Goal: Transaction & Acquisition: Purchase product/service

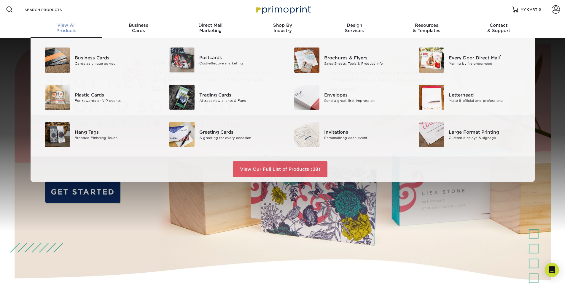
click at [67, 27] on span "View All" at bounding box center [67, 25] width 72 height 5
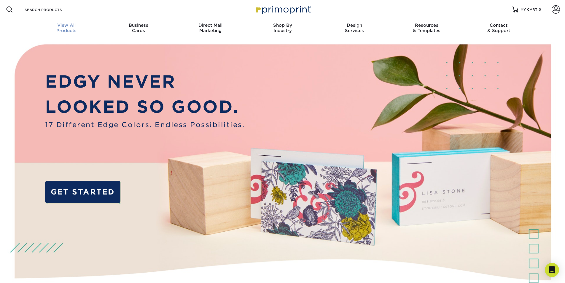
click at [73, 31] on div "View All Products" at bounding box center [67, 28] width 72 height 11
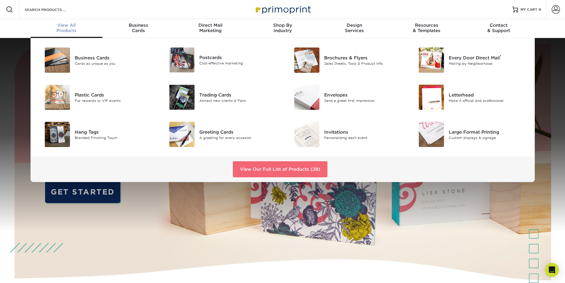
click at [284, 170] on link "View Our Full List of Products (28)" at bounding box center [280, 169] width 95 height 16
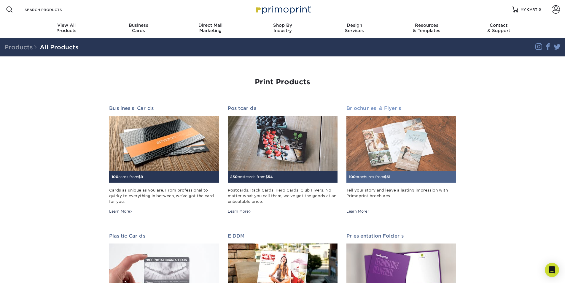
click at [402, 133] on img at bounding box center [401, 143] width 110 height 55
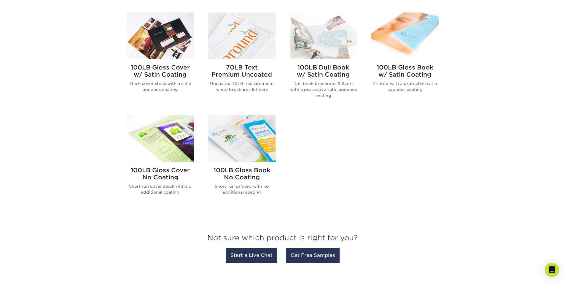
scroll to position [296, 0]
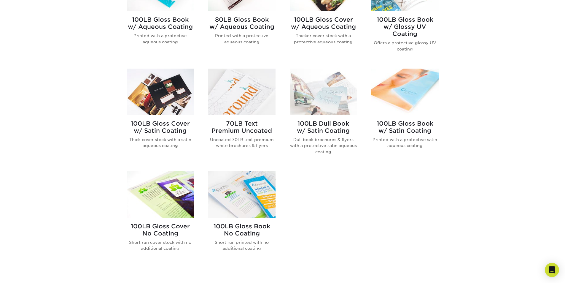
click at [245, 192] on img at bounding box center [241, 194] width 67 height 47
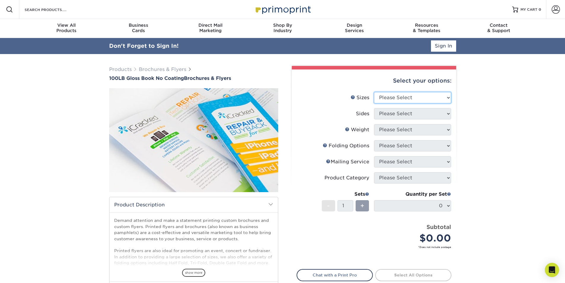
click at [432, 98] on select "Please Select 3.67" x 8.5" 4" x 6" 4" x 8.5" 4" x 9" 4" x 10" 4" x 11" 4" x 15"…" at bounding box center [412, 97] width 77 height 11
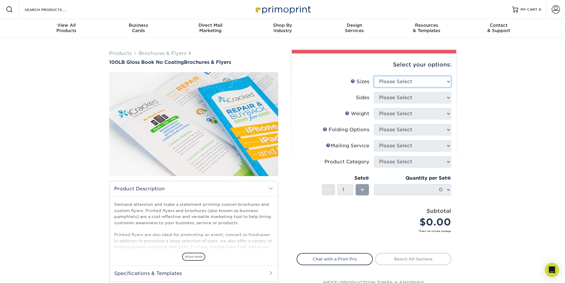
select select "11.00x17.00"
click at [374, 76] on select "Please Select 3.67" x 8.5" 4" x 6" 4" x 8.5" 4" x 9" 4" x 10" 4" x 11" 4" x 15"…" at bounding box center [412, 81] width 77 height 11
click at [435, 96] on select "Please Select Print Both Sides Print Front Only" at bounding box center [412, 97] width 77 height 11
select select "13abbda7-1d64-4f25-8bb2-c179b224825d"
click at [374, 92] on select "Please Select Print Both Sides Print Front Only" at bounding box center [412, 97] width 77 height 11
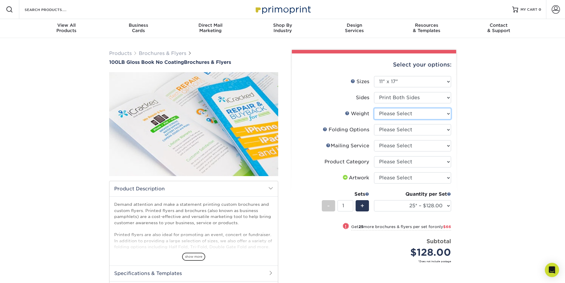
click at [407, 115] on select "Please Select 100LB" at bounding box center [412, 113] width 77 height 11
select select "100LB"
click at [374, 108] on select "Please Select 100LB" at bounding box center [412, 113] width 77 height 11
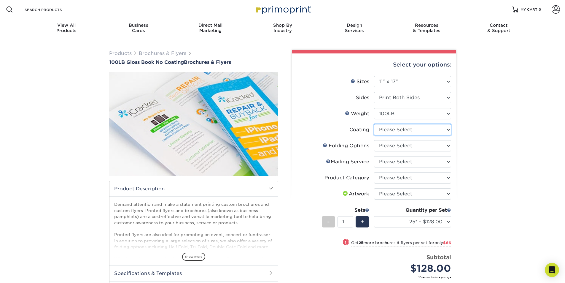
click at [406, 130] on select at bounding box center [412, 129] width 77 height 11
select select "3e7618de-abca-4bda-9f97-8b9129e913d8"
click at [374, 124] on select at bounding box center [412, 129] width 77 height 11
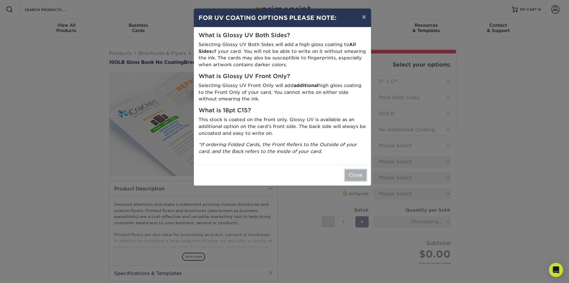
click at [353, 180] on button "Close" at bounding box center [355, 174] width 21 height 11
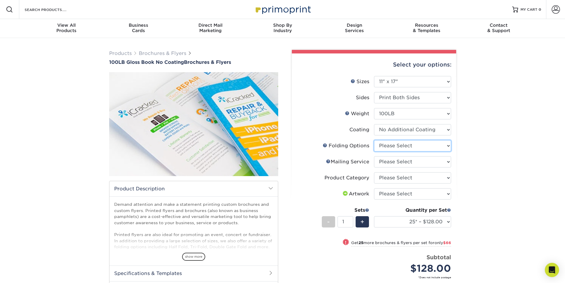
click at [410, 148] on select "Please Select FLAT - No Folding Accordion Fold Roll Fold Tri-Fold / Letter Fold…" at bounding box center [412, 145] width 77 height 11
select select "9589f320-e91f-48ce-a0d7-3badd39f2c14"
click at [374, 140] on select "Please Select FLAT - No Folding Accordion Fold Roll Fold Tri-Fold / Letter Fold…" at bounding box center [412, 145] width 77 height 11
click at [445, 159] on select "Please Select No Direct Mailing Service No, I will mail/stamp/imprint Direct Ma…" at bounding box center [412, 161] width 77 height 11
select select "3e5e9bdd-d78a-4c28-a41d-fe1407925ca6"
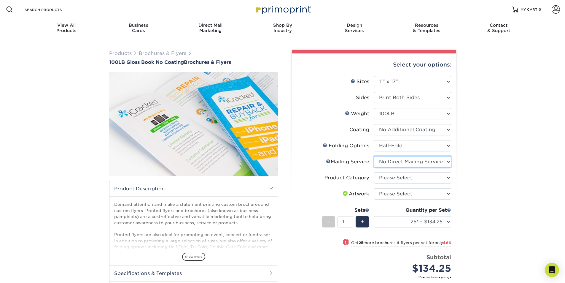
click at [374, 156] on select "Please Select No Direct Mailing Service No, I will mail/stamp/imprint Direct Ma…" at bounding box center [412, 161] width 77 height 11
click at [412, 180] on select "Please Select Flyers and Brochures" at bounding box center [412, 177] width 77 height 11
select select "1a668080-6b7c-4174-b399-2c3833b27ef4"
click at [374, 172] on select "Please Select Flyers and Brochures" at bounding box center [412, 177] width 77 height 11
click at [429, 192] on select "Please Select I will upload files I need a design - $175" at bounding box center [412, 193] width 77 height 11
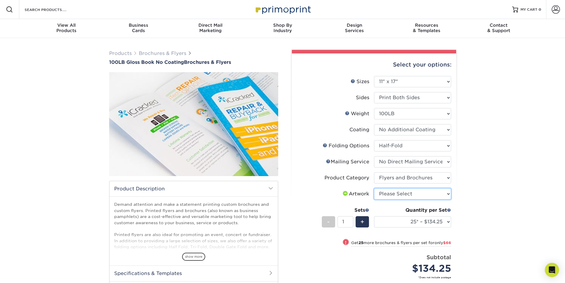
select select "upload"
click at [374, 188] on select "Please Select I will upload files I need a design - $175" at bounding box center [412, 193] width 77 height 11
click at [464, 182] on div "Products Brochures & Flyers 100LB Gloss Book No Coating Brochures & Flyers show…" at bounding box center [282, 209] width 565 height 342
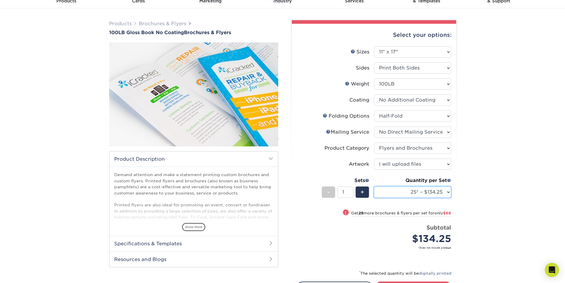
click at [447, 190] on select "25* – $134.25 50* – $200.25 75* – $251.25 100* – $297.50 250* – $580.50 500 – $…" at bounding box center [412, 191] width 77 height 11
select select "100* – $297.50"
click at [374, 186] on select "25* – $134.25 50* – $200.25 75* – $251.25 100* – $297.50 250* – $580.50 500 – $…" at bounding box center [412, 191] width 77 height 11
click at [494, 193] on div "Products Brochures & Flyers 100LB Gloss Book No Coating Brochures & Flyers show…" at bounding box center [282, 179] width 565 height 342
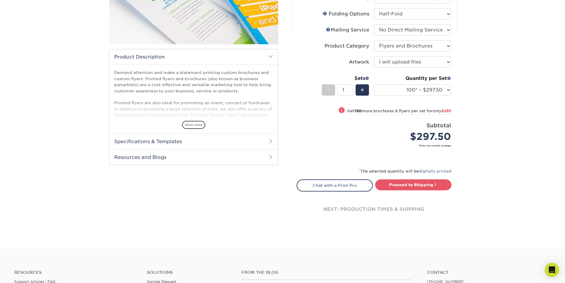
scroll to position [119, 0]
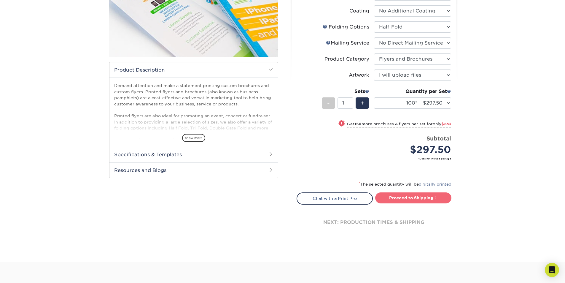
click at [425, 199] on link "Proceed to Shipping" at bounding box center [413, 197] width 76 height 11
type input "Set 1"
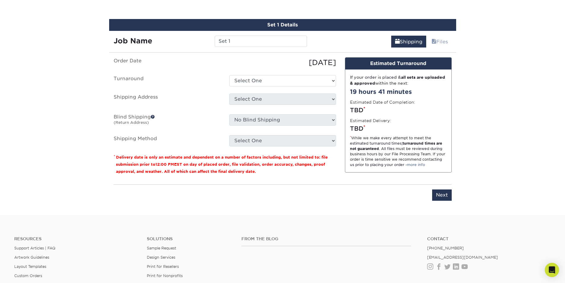
scroll to position [327, 0]
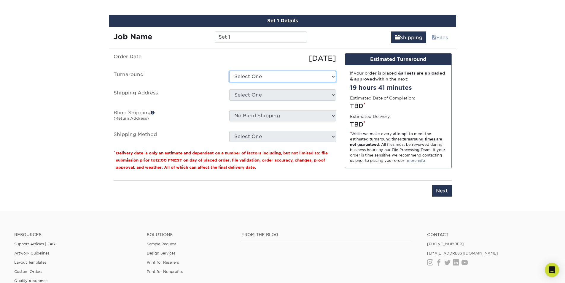
click at [280, 75] on select "Select One 2-4 Business Days 2 Day Next Business Day" at bounding box center [282, 76] width 107 height 11
select select "805b10eb-16ca-4cd3-806d-cc40870688c2"
click at [229, 71] on select "Select One 2-4 Business Days 2 Day Next Business Day" at bounding box center [282, 76] width 107 height 11
click at [274, 93] on select "Select One + Add New Address - Login" at bounding box center [282, 94] width 107 height 11
click at [273, 98] on select "Select One + Add New Address - Login" at bounding box center [282, 94] width 107 height 11
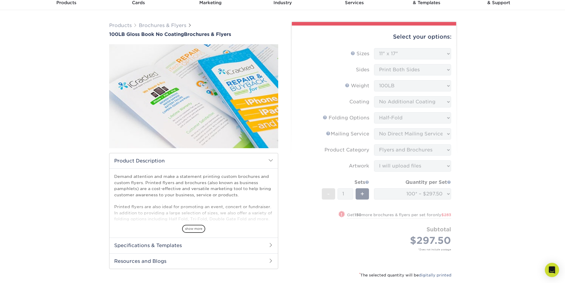
scroll to position [0, 0]
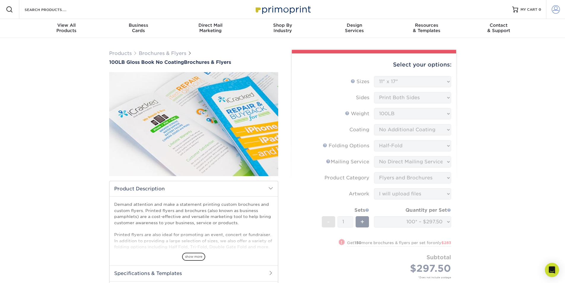
click at [558, 5] on link "Account" at bounding box center [555, 9] width 19 height 19
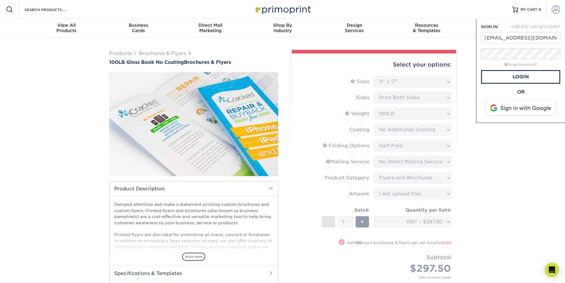
click at [558, 5] on link "Account" at bounding box center [555, 9] width 19 height 19
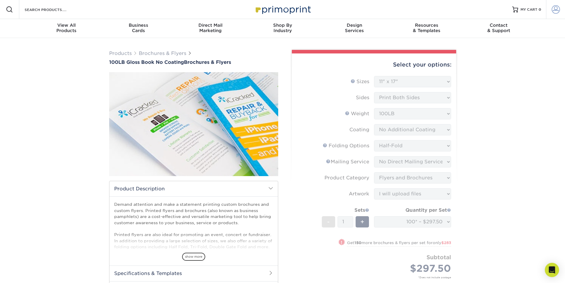
click at [556, 8] on span at bounding box center [555, 9] width 8 height 8
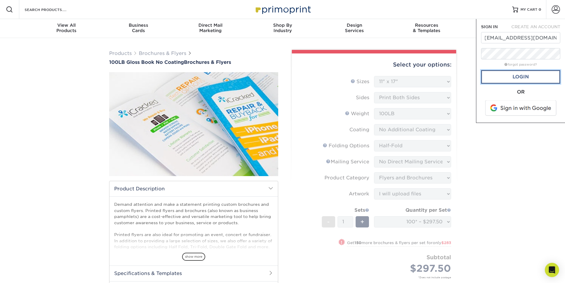
click at [516, 76] on link "Login" at bounding box center [520, 77] width 79 height 14
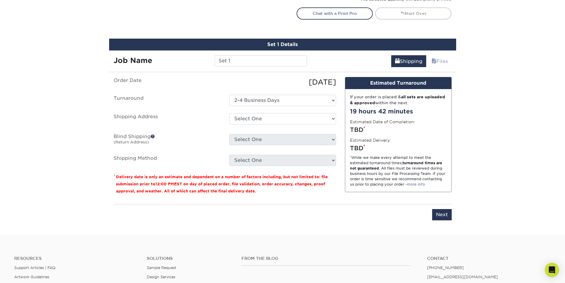
scroll to position [267, 0]
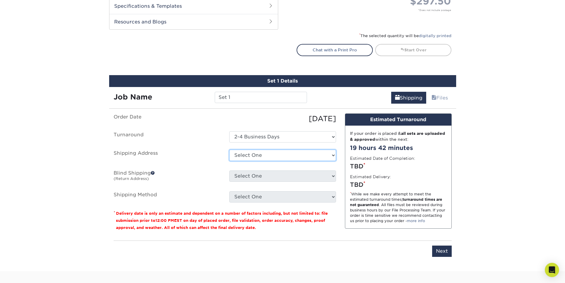
click at [275, 155] on select "Select One 4735 W 106TH ST, ZIONSVILLE, IN 719 ROBLE RD, ALLENTOWN, PA 1378 SUN…" at bounding box center [282, 154] width 107 height 11
click at [303, 154] on select "Select One 4735 W 106TH ST, ZIONSVILLE, IN 719 ROBLE RD, ALLENTOWN, PA 1378 SUN…" at bounding box center [282, 154] width 107 height 11
click at [66, 114] on div "Products Brochures & Flyers 100LB Gloss Book No Coating Brochures & Flyers show…" at bounding box center [282, 21] width 565 height 500
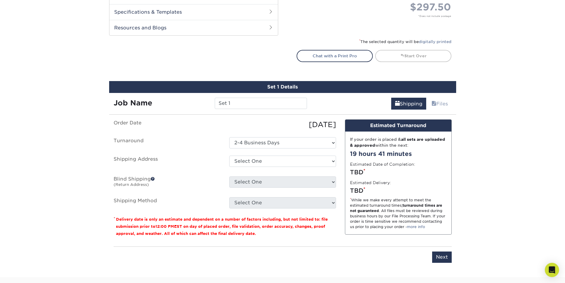
scroll to position [221, 0]
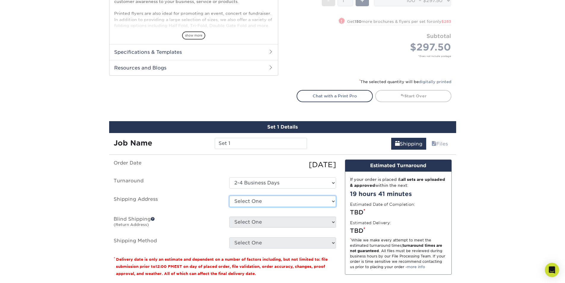
click at [299, 200] on select "Select One 4735 W 106TH ST, ZIONSVILLE, IN 719 ROBLE RD, ALLENTOWN, PA 1378 SUN…" at bounding box center [282, 200] width 107 height 11
click at [62, 127] on div "Products Brochures & Flyers 100LB Gloss Book No Coating Brochures & Flyers show…" at bounding box center [282, 67] width 565 height 500
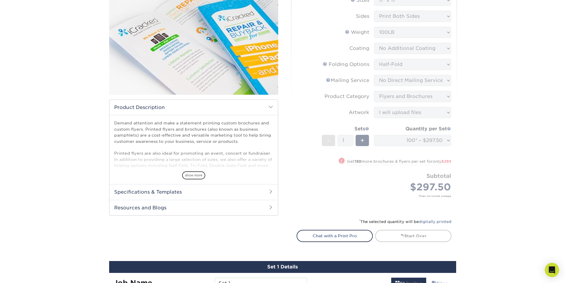
scroll to position [0, 0]
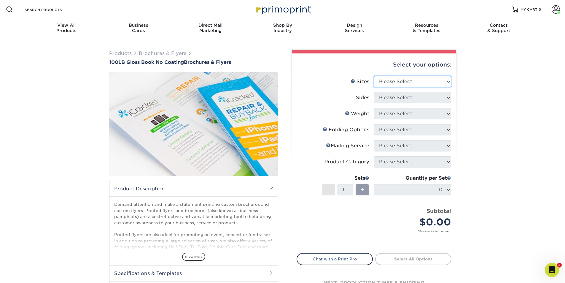
click at [403, 80] on select "Please Select 3.67" x 8.5" 4" x 6" 4" x 8.5" 4" x 9" 4" x 10" 4" x 11" 4" x 15"…" at bounding box center [412, 81] width 77 height 11
select select "11.00x17.00"
click at [374, 76] on select "Please Select 3.67" x 8.5" 4" x 6" 4" x 8.5" 4" x 9" 4" x 10" 4" x 11" 4" x 15"…" at bounding box center [412, 81] width 77 height 11
click at [397, 96] on select "Please Select Print Both Sides Print Front Only" at bounding box center [412, 97] width 77 height 11
select select "13abbda7-1d64-4f25-8bb2-c179b224825d"
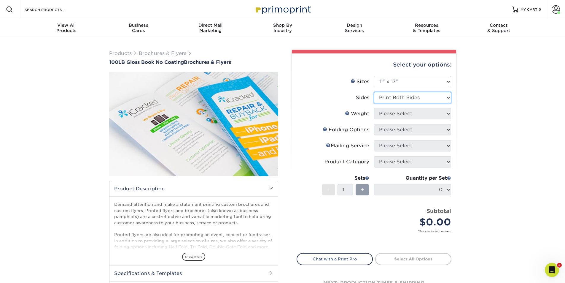
click at [374, 92] on select "Please Select Print Both Sides Print Front Only" at bounding box center [412, 97] width 77 height 11
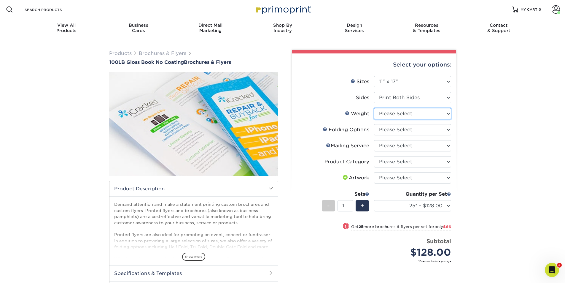
click at [398, 115] on select "Please Select 100LB" at bounding box center [412, 113] width 77 height 11
select select "100LB"
click at [374, 108] on select "Please Select 100LB" at bounding box center [412, 113] width 77 height 11
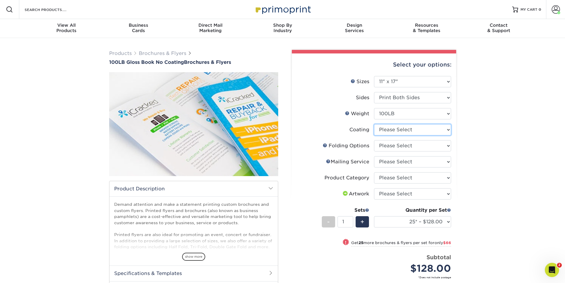
click at [396, 130] on select at bounding box center [412, 129] width 77 height 11
select select "3e7618de-abca-4bda-9f97-8b9129e913d8"
click at [374, 124] on select at bounding box center [412, 129] width 77 height 11
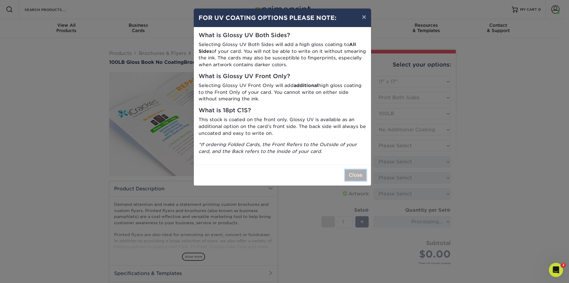
click at [359, 171] on button "Close" at bounding box center [355, 174] width 21 height 11
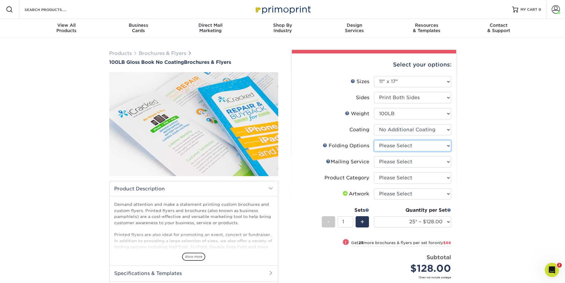
click at [392, 148] on select "Please Select FLAT - No Folding Accordion Fold Roll Fold Tri-Fold / Letter Fold…" at bounding box center [412, 145] width 77 height 11
select select "9589f320-e91f-48ce-a0d7-3badd39f2c14"
click at [374, 140] on select "Please Select FLAT - No Folding Accordion Fold Roll Fold Tri-Fold / Letter Fold…" at bounding box center [412, 145] width 77 height 11
click at [395, 163] on select "Please Select No Direct Mailing Service No, I will mail/stamp/imprint Direct Ma…" at bounding box center [412, 161] width 77 height 11
select select "3e5e9bdd-d78a-4c28-a41d-fe1407925ca6"
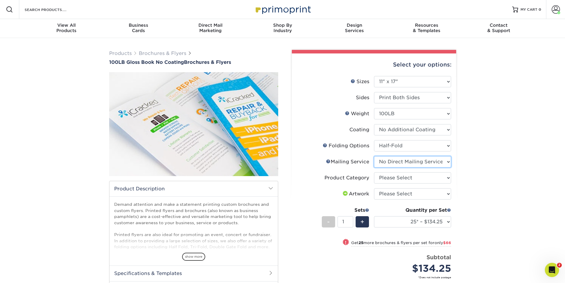
click at [374, 156] on select "Please Select No Direct Mailing Service No, I will mail/stamp/imprint Direct Ma…" at bounding box center [412, 161] width 77 height 11
click at [394, 178] on select "Please Select Flyers and Brochures" at bounding box center [412, 177] width 77 height 11
select select "1a668080-6b7c-4174-b399-2c3833b27ef4"
click at [374, 172] on select "Please Select Flyers and Brochures" at bounding box center [412, 177] width 77 height 11
click at [395, 192] on select "Please Select I will upload files I need a design - $175" at bounding box center [412, 193] width 77 height 11
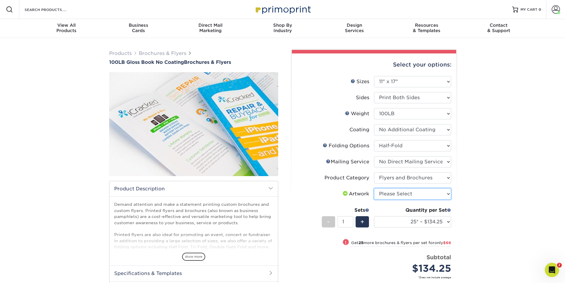
select select "upload"
click at [374, 188] on select "Please Select I will upload files I need a design - $175" at bounding box center [412, 193] width 77 height 11
click at [445, 218] on select "25* – $134.25 50* – $200.25 75* – $251.25 100* – $297.50 250* – $580.50 500 – $…" at bounding box center [412, 221] width 77 height 11
select select "100* – $297.50"
click at [374, 216] on select "25* – $134.25 50* – $200.25 75* – $251.25 100* – $297.50 250* – $580.50 500 – $…" at bounding box center [412, 221] width 77 height 11
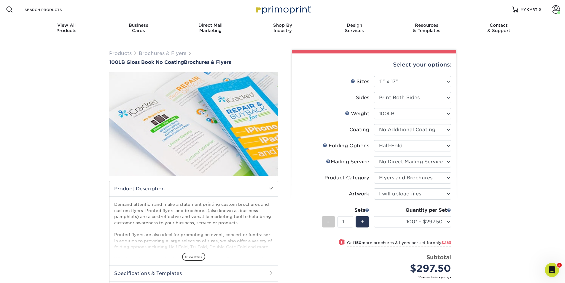
drag, startPoint x: 490, startPoint y: 210, endPoint x: 487, endPoint y: 211, distance: 3.0
click at [490, 210] on div "Products Brochures & Flyers 100LB Gloss Book No Coating Brochures & Flyers show…" at bounding box center [282, 209] width 565 height 342
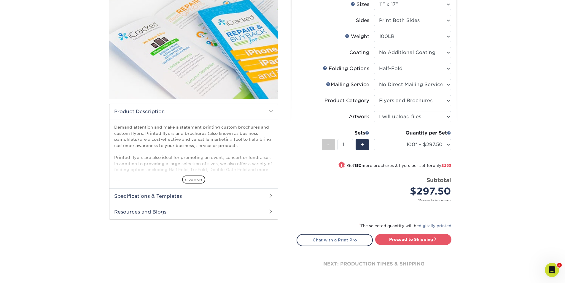
scroll to position [89, 0]
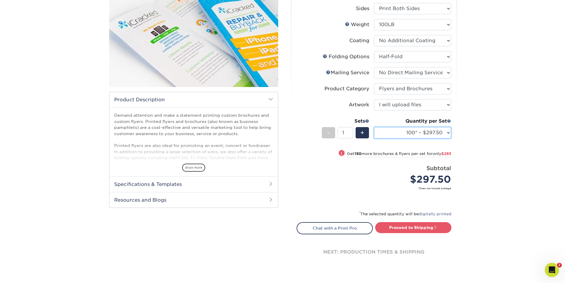
click at [436, 132] on select "25* – $134.25 50* – $200.25 75* – $251.25 100* – $297.50 250* – $580.50 500 – $…" at bounding box center [412, 132] width 77 height 11
click at [374, 127] on select "25* – $134.25 50* – $200.25 75* – $251.25 100* – $297.50 250* – $580.50 500 – $…" at bounding box center [412, 132] width 77 height 11
click at [459, 138] on div "Select your options: Sizes Help Sizes Please Select 3.67" x 8.5" 4" x 6"" at bounding box center [372, 117] width 178 height 313
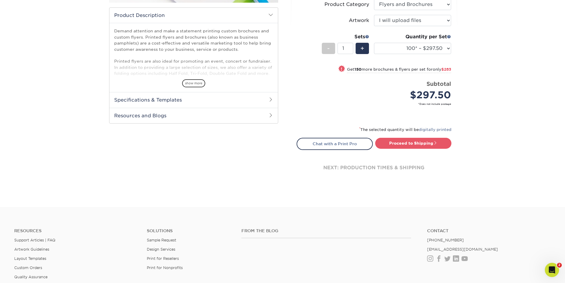
scroll to position [178, 0]
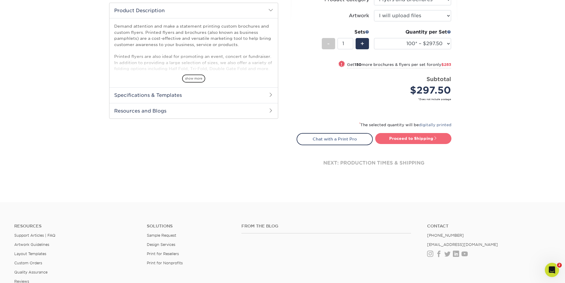
click at [425, 136] on link "Proceed to Shipping" at bounding box center [413, 138] width 76 height 11
type input "Set 1"
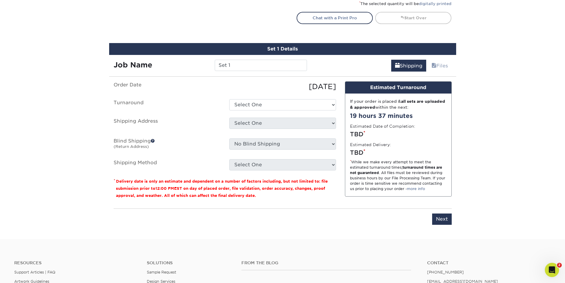
scroll to position [297, 0]
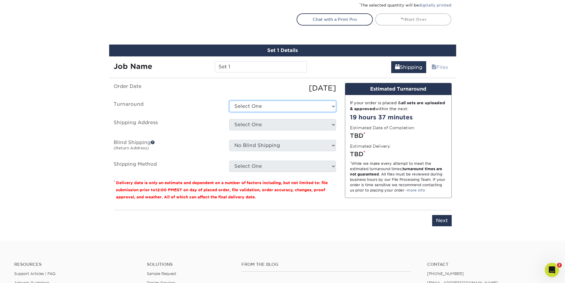
click at [311, 107] on select "Select One 2-4 Business Days 2 Day Next Business Day" at bounding box center [282, 105] width 107 height 11
select select "805b10eb-16ca-4cd3-806d-cc40870688c2"
click at [229, 100] on select "Select One 2-4 Business Days 2 Day Next Business Day" at bounding box center [282, 105] width 107 height 11
click at [252, 122] on select "Select One Allied Eagle Allied Eagle- Grand Rapids Allied Eagle- Toledo Carlsen…" at bounding box center [282, 124] width 107 height 11
select select "112380"
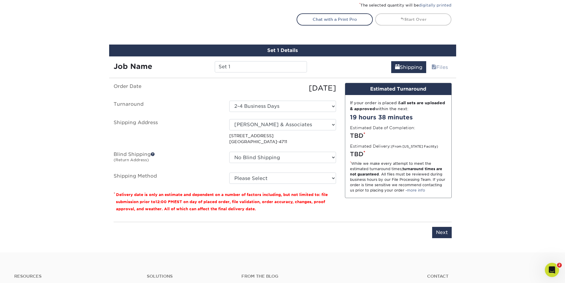
click at [152, 154] on span at bounding box center [153, 154] width 4 height 4
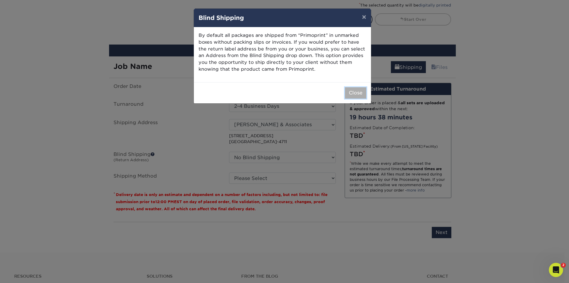
click at [359, 92] on button "Close" at bounding box center [355, 92] width 21 height 11
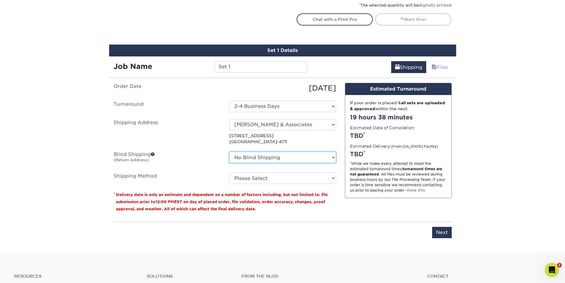
click at [242, 155] on select "No Blind Shipping Allied Eagle Allied Eagle- Grand Rapids Allied Eagle- Toledo …" at bounding box center [282, 156] width 107 height 11
select select "275898"
click at [229, 151] on select "No Blind Shipping Allied Eagle Allied Eagle- Grand Rapids Allied Eagle- Toledo …" at bounding box center [282, 156] width 107 height 11
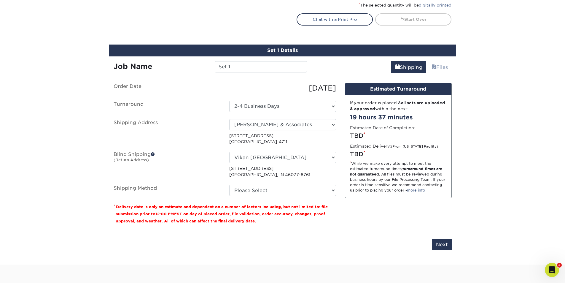
click at [199, 168] on label "Blind Shipping (Return Address)" at bounding box center [167, 164] width 116 height 26
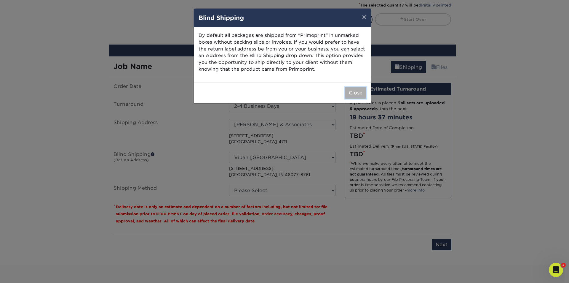
click at [358, 93] on button "Close" at bounding box center [355, 92] width 21 height 11
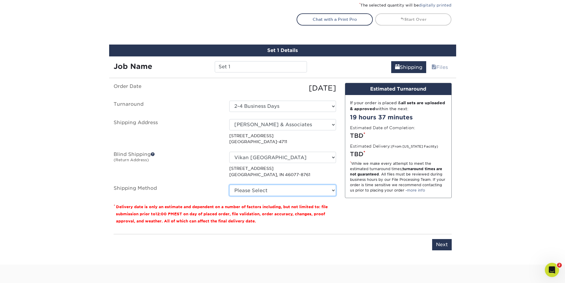
click at [261, 189] on select "Please Select Ground Shipping (+$23.24) 3 Day Shipping Service (+$25.30) 2 Day …" at bounding box center [282, 189] width 107 height 11
select select "03"
click at [229, 184] on select "Please Select Ground Shipping (+$23.24) 3 Day Shipping Service (+$25.30) 2 Day …" at bounding box center [282, 189] width 107 height 11
click at [202, 178] on ul "Order Date 09/02/2025 Turnaround Select One 2-4 Business Days 2 Day Next Busine…" at bounding box center [225, 139] width 222 height 113
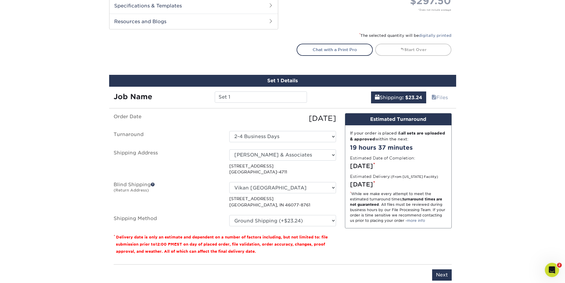
scroll to position [326, 0]
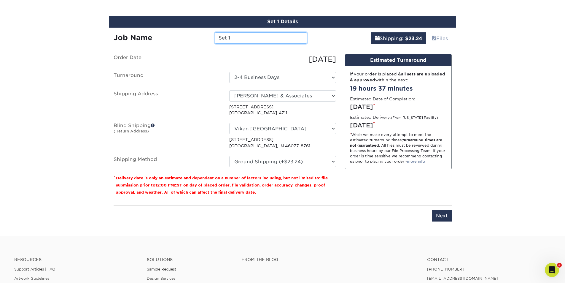
drag, startPoint x: 237, startPoint y: 38, endPoint x: 199, endPoint y: 33, distance: 38.8
click at [199, 33] on div "Job Name Set 1" at bounding box center [210, 37] width 202 height 11
click at [439, 214] on input "Next" at bounding box center [442, 215] width 20 height 11
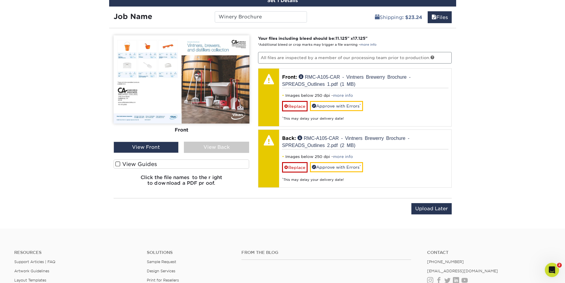
scroll to position [318, 0]
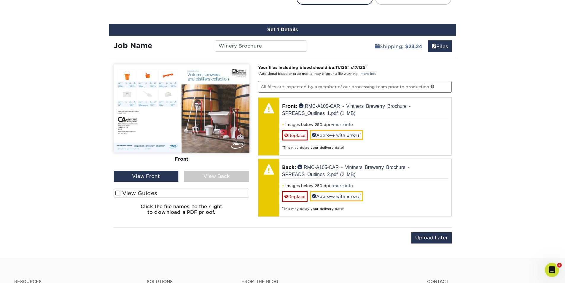
click at [230, 177] on div "View Back" at bounding box center [216, 175] width 65 height 11
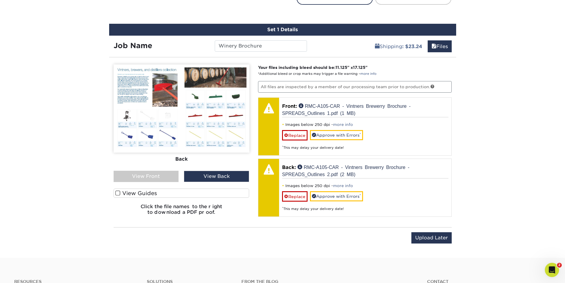
click at [172, 179] on div "View Front" at bounding box center [146, 175] width 65 height 11
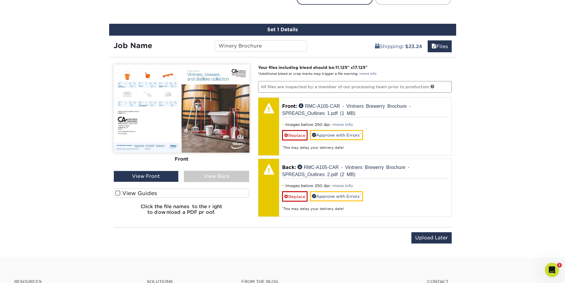
click at [117, 192] on span at bounding box center [117, 193] width 5 height 6
click at [0, 0] on input "View Guides" at bounding box center [0, 0] width 0 height 0
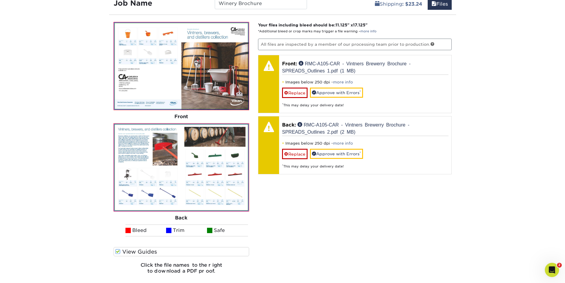
scroll to position [496, 0]
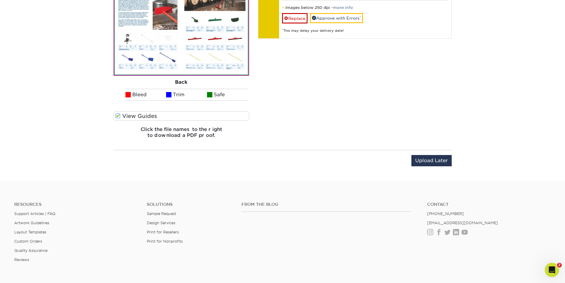
click at [119, 117] on span at bounding box center [117, 116] width 5 height 6
click at [0, 0] on input "View Guides" at bounding box center [0, 0] width 0 height 0
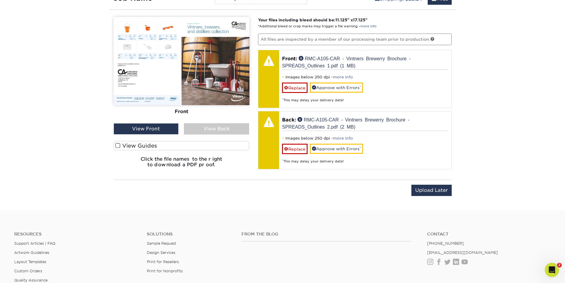
scroll to position [306, 0]
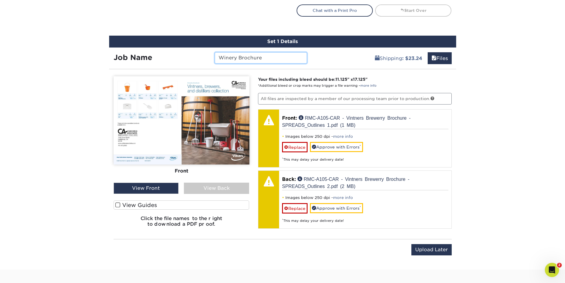
drag, startPoint x: 236, startPoint y: 58, endPoint x: 172, endPoint y: 59, distance: 63.5
click at [172, 58] on div "Job Name Winery Brochure" at bounding box center [210, 57] width 202 height 11
type input "Brewery Brochure"
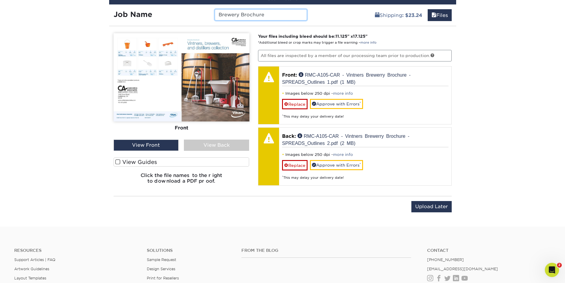
scroll to position [466, 0]
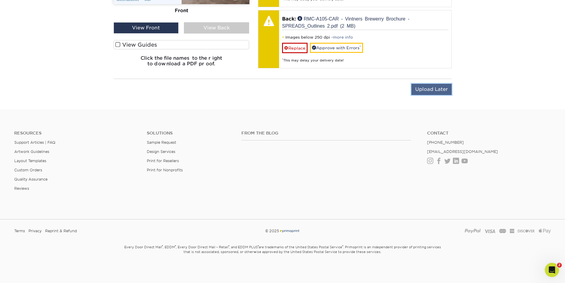
click at [420, 90] on input "Upload Later" at bounding box center [431, 89] width 40 height 11
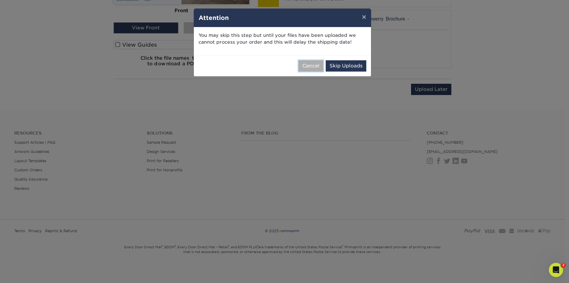
click at [312, 68] on button "Cancel" at bounding box center [311, 65] width 25 height 11
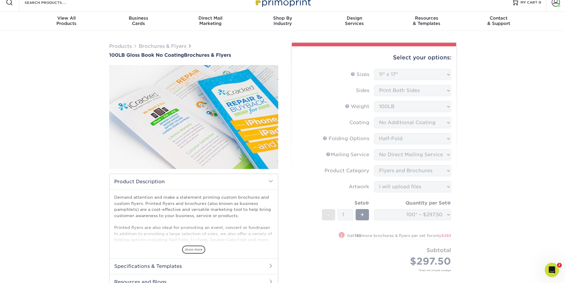
scroll to position [0, 0]
